Goal: Task Accomplishment & Management: Complete application form

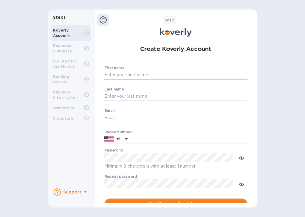
click at [120, 76] on input "First name" at bounding box center [175, 75] width 143 height 9
type input "[PERSON_NAME]"
type input "Koverly"
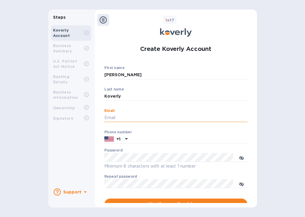
click at [131, 118] on input "Email" at bounding box center [175, 118] width 143 height 9
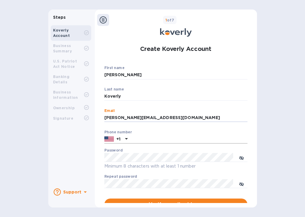
type input "[PERSON_NAME][EMAIL_ADDRESS][DOMAIN_NAME]"
type input "6178668240"
click at [69, 140] on div "Koverly Account Business Summary U.S. Patriot Act Notice Banking Details Busine…" at bounding box center [70, 103] width 45 height 161
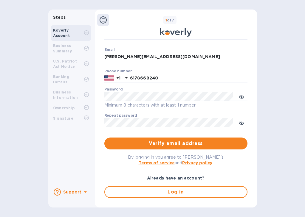
scroll to position [64, 0]
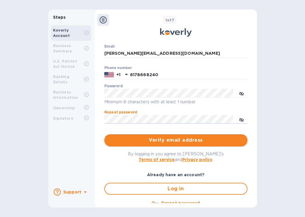
click at [170, 142] on span "Verify email address" at bounding box center [176, 140] width 134 height 7
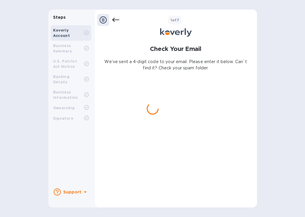
scroll to position [0, 0]
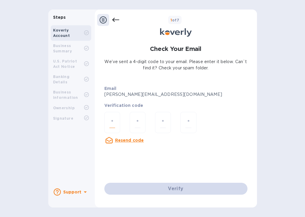
click at [112, 120] on input "number" at bounding box center [112, 122] width 6 height 11
paste input "1"
type input "1"
type input "5"
type input "6"
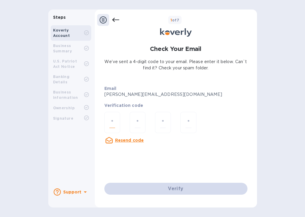
type input "5"
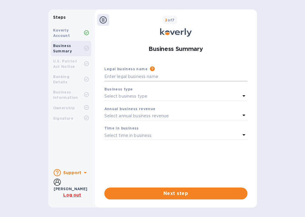
click at [117, 73] on input "text" at bounding box center [175, 76] width 143 height 9
type input "Koverly Test Link"
click at [123, 95] on p "Select business type" at bounding box center [125, 96] width 43 height 6
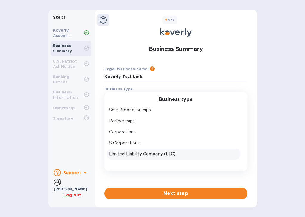
click at [131, 153] on p "Limited Liability Company (LLC)" at bounding box center [173, 154] width 129 height 6
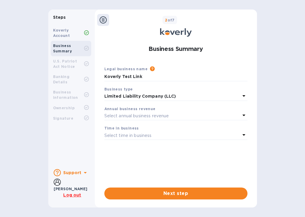
click at [115, 116] on p "Select annual business revenue" at bounding box center [136, 116] width 65 height 6
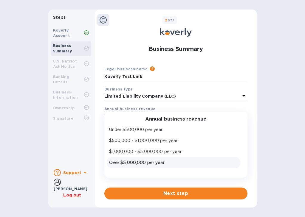
click at [136, 159] on div "Over $5,000,000 per year" at bounding box center [173, 163] width 131 height 9
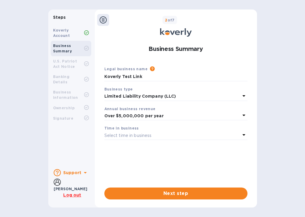
click at [129, 134] on p "Select time in business" at bounding box center [127, 136] width 47 height 6
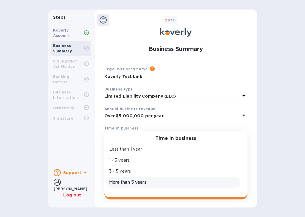
click at [132, 180] on p "More than 5 years" at bounding box center [173, 183] width 129 height 6
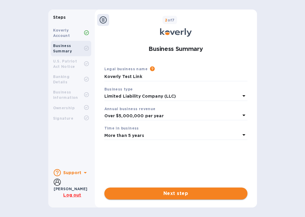
click at [227, 196] on span "Next step" at bounding box center [176, 193] width 134 height 7
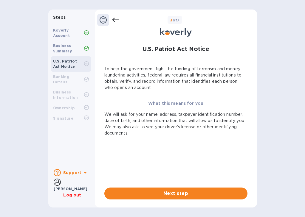
click at [227, 196] on span "Next step" at bounding box center [176, 193] width 134 height 7
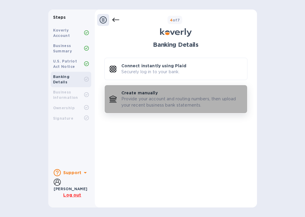
click at [161, 102] on p "Provide your account and routing numbers, then upload your recent business bank…" at bounding box center [181, 102] width 121 height 13
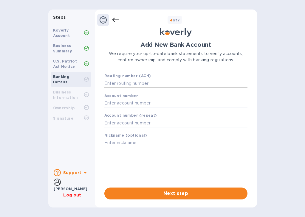
click at [144, 86] on input "text" at bounding box center [175, 83] width 143 height 9
type input "1"
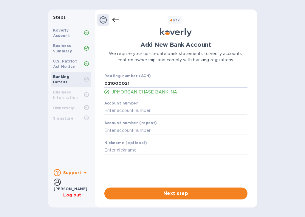
type input "021000021"
click at [130, 112] on input "text" at bounding box center [175, 110] width 143 height 9
type input "0"
type input "123456789"
click at [121, 131] on input "text" at bounding box center [175, 130] width 143 height 9
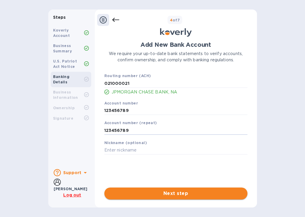
type input "123456789"
click at [171, 192] on span "Next step" at bounding box center [176, 193] width 134 height 7
